Goal: Task Accomplishment & Management: Use online tool/utility

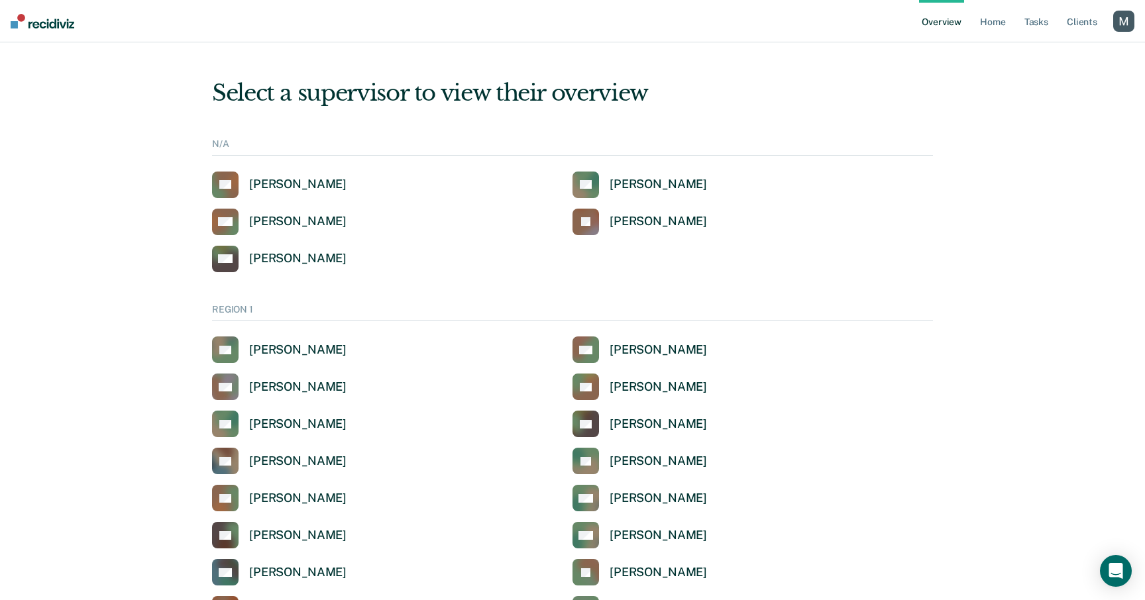
click at [1121, 23] on div "button" at bounding box center [1123, 21] width 21 height 21
click at [1029, 52] on link "Profile" at bounding box center [1070, 53] width 107 height 11
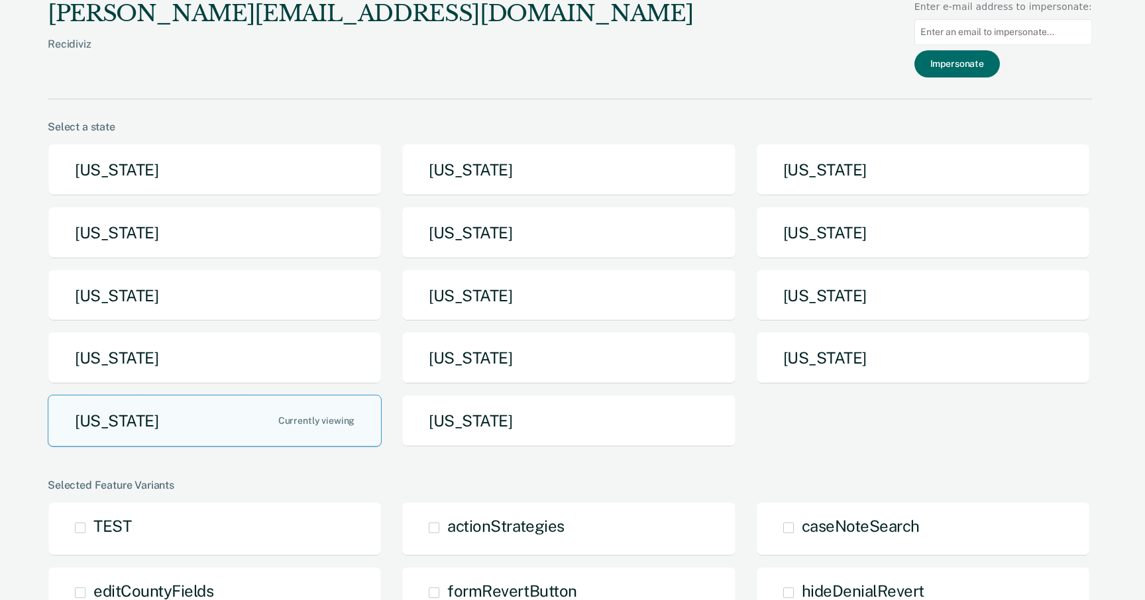
click at [1019, 37] on input at bounding box center [1004, 32] width 178 height 26
paste input "userUpdates"
type input "userUpdates"
paste input "[PERSON_NAME][EMAIL_ADDRESS][PERSON_NAME][DOMAIN_NAME][US_STATE]"
type input "[PERSON_NAME][EMAIL_ADDRESS][PERSON_NAME][DOMAIN_NAME][US_STATE]"
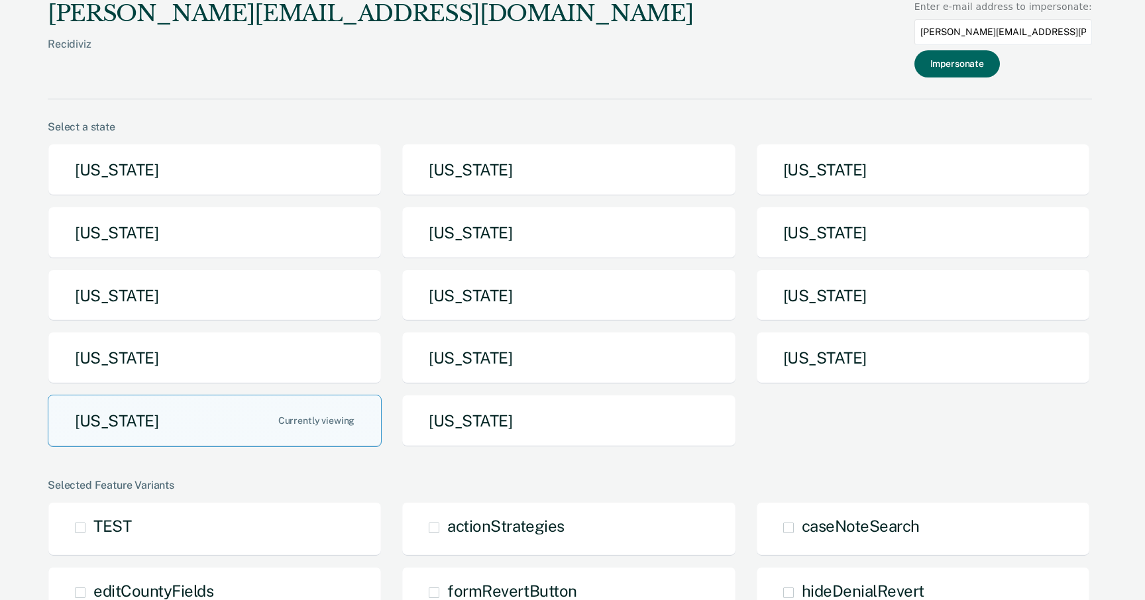
click at [955, 62] on button "Impersonate" at bounding box center [957, 63] width 85 height 27
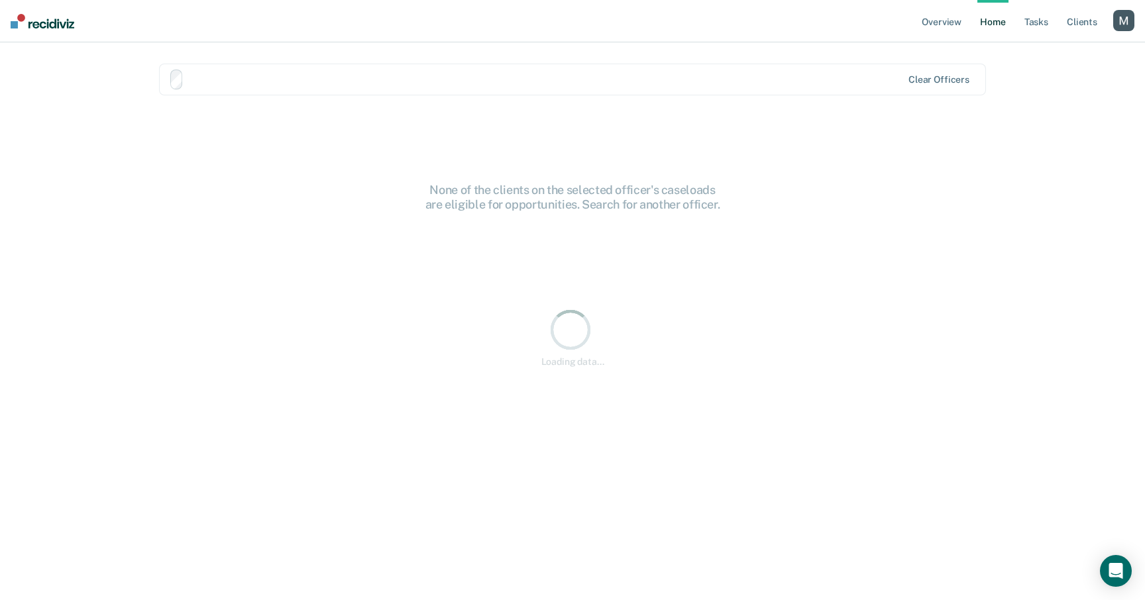
click at [1126, 19] on div "button" at bounding box center [1123, 20] width 21 height 21
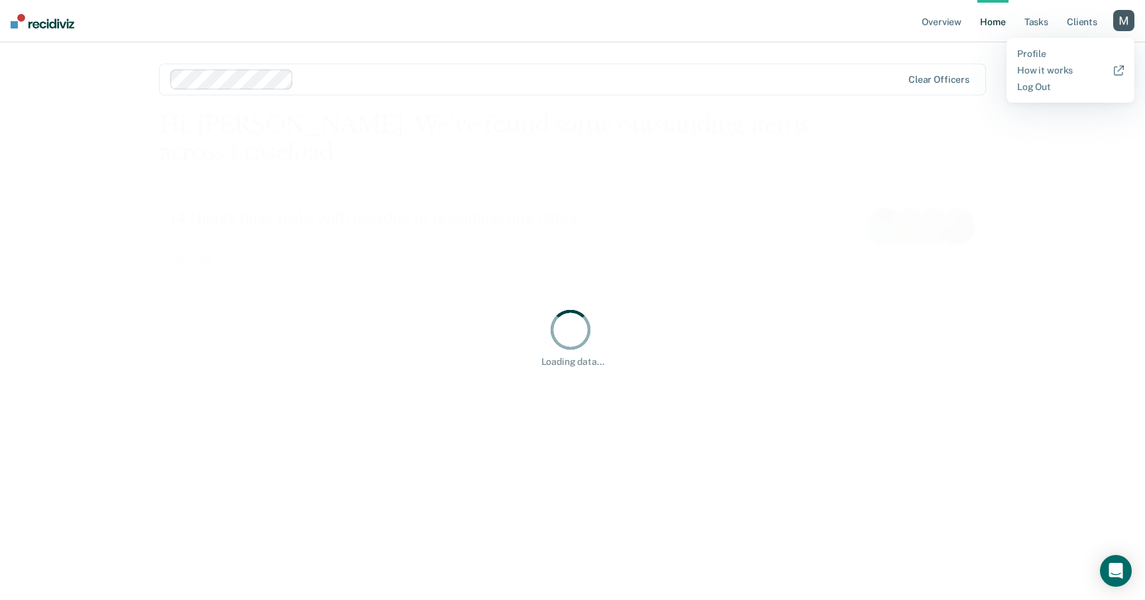
click at [1049, 46] on div "Profile How it works Log Out" at bounding box center [1071, 70] width 128 height 65
click at [1034, 49] on link "Profile" at bounding box center [1070, 53] width 107 height 11
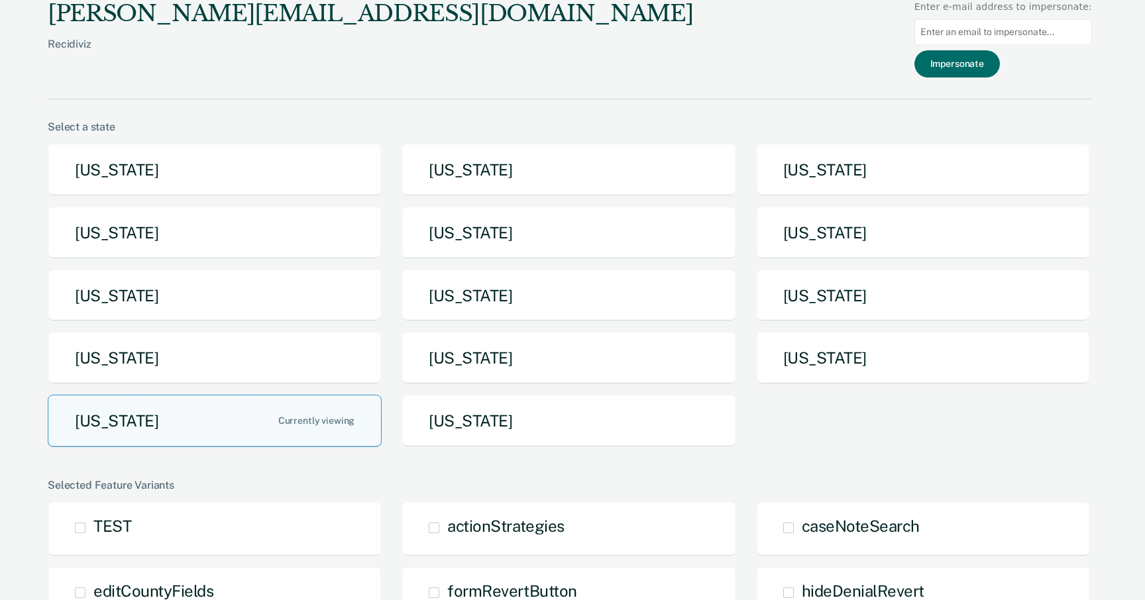
click at [991, 42] on input at bounding box center [1004, 32] width 178 height 26
paste input "[PERSON_NAME][EMAIL_ADDRESS][PERSON_NAME][DOMAIN_NAME][US_STATE]"
type input "[PERSON_NAME][EMAIL_ADDRESS][PERSON_NAME][DOMAIN_NAME][US_STATE]"
click at [980, 62] on button "Impersonate" at bounding box center [957, 63] width 85 height 27
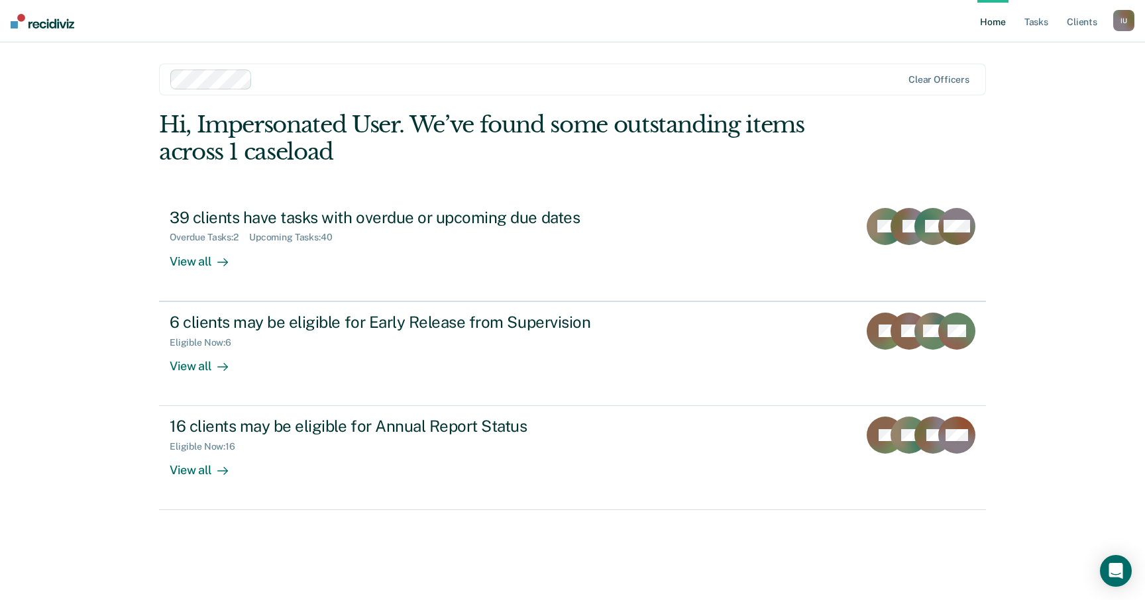
click at [1123, 18] on div "I U" at bounding box center [1123, 20] width 21 height 21
click at [1048, 43] on div "Profile How it works Log Out" at bounding box center [1071, 70] width 128 height 65
click at [1037, 47] on div "Profile How it works Log Out" at bounding box center [1071, 70] width 128 height 65
click at [1033, 59] on link "Profile" at bounding box center [1070, 53] width 107 height 11
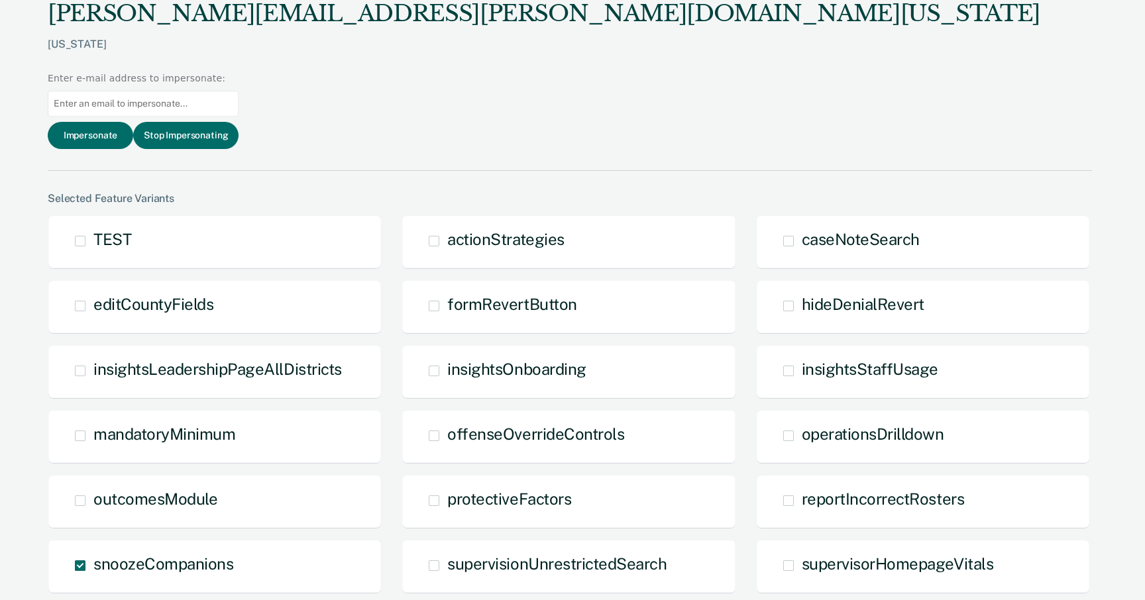
click at [239, 91] on input at bounding box center [143, 104] width 191 height 26
paste input "[PERSON_NAME][EMAIL_ADDRESS][PERSON_NAME][DOMAIN_NAME][US_STATE]"
type input "[PERSON_NAME][EMAIL_ADDRESS][PERSON_NAME][DOMAIN_NAME][US_STATE]"
click at [133, 122] on button "Impersonate" at bounding box center [90, 135] width 85 height 27
